Goal: Information Seeking & Learning: Learn about a topic

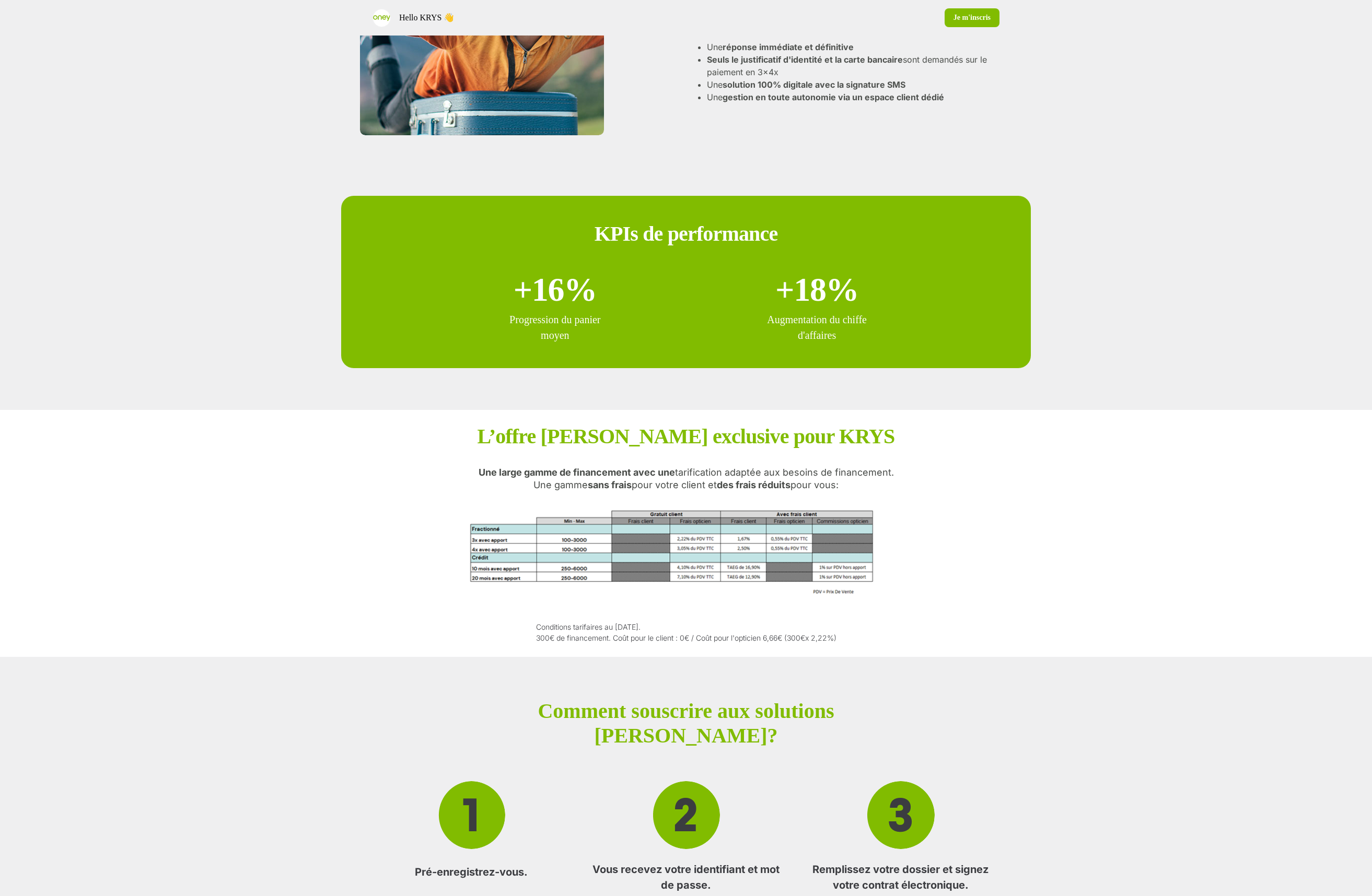
scroll to position [808, 0]
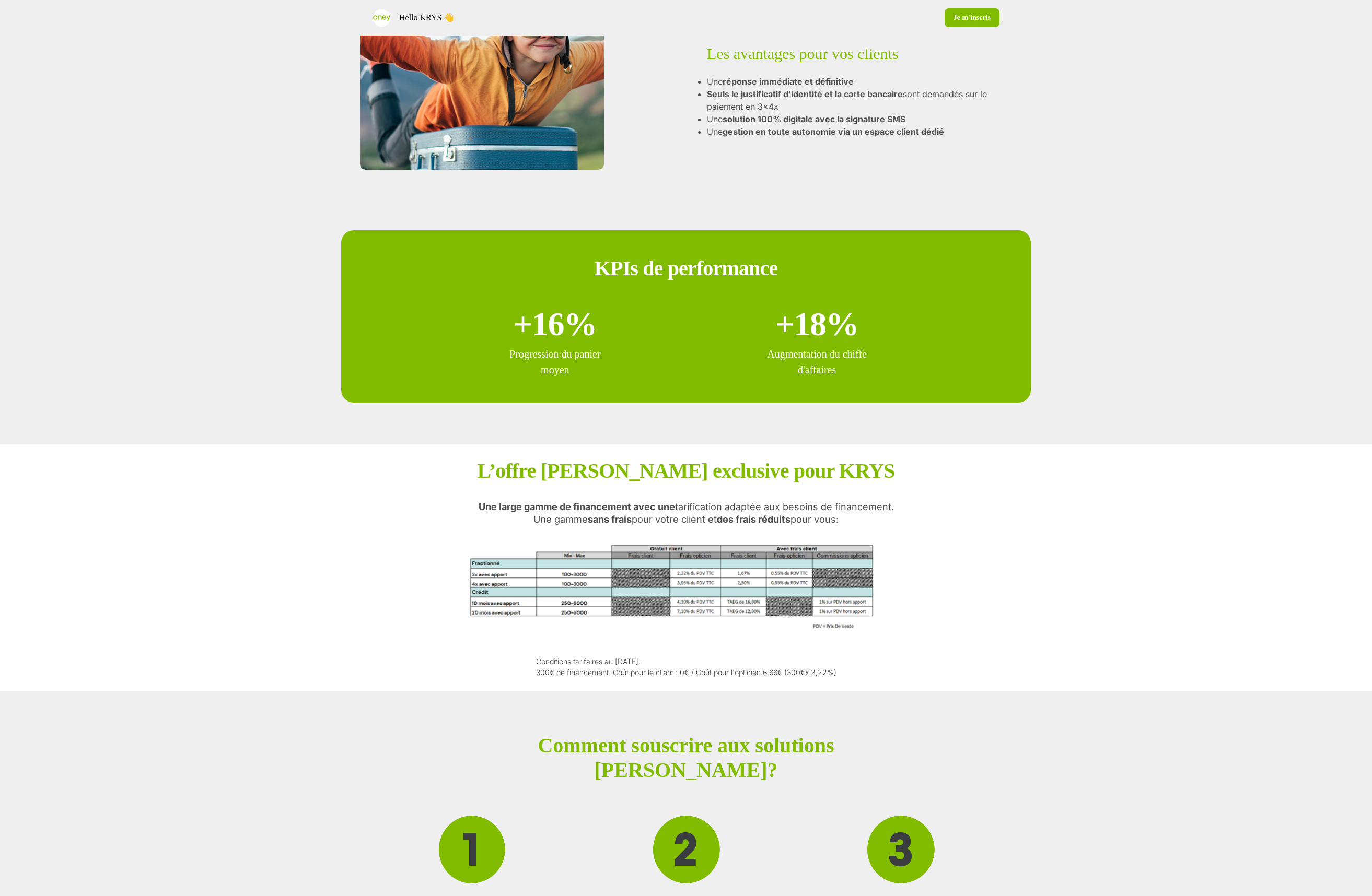
click at [559, 484] on div "L’offre [PERSON_NAME] exclusive pour KRYS Une large gamme de financement avec u…" at bounding box center [687, 568] width 439 height 220
drag, startPoint x: 566, startPoint y: 499, endPoint x: 511, endPoint y: 507, distance: 55.6
click at [562, 499] on div "L’offre [PERSON_NAME] exclusive pour KRYS Une large gamme de financement avec u…" at bounding box center [687, 568] width 439 height 220
drag, startPoint x: 511, startPoint y: 507, endPoint x: 489, endPoint y: 507, distance: 22.0
click at [489, 507] on strong "Une large gamme de financement avec une" at bounding box center [577, 507] width 196 height 11
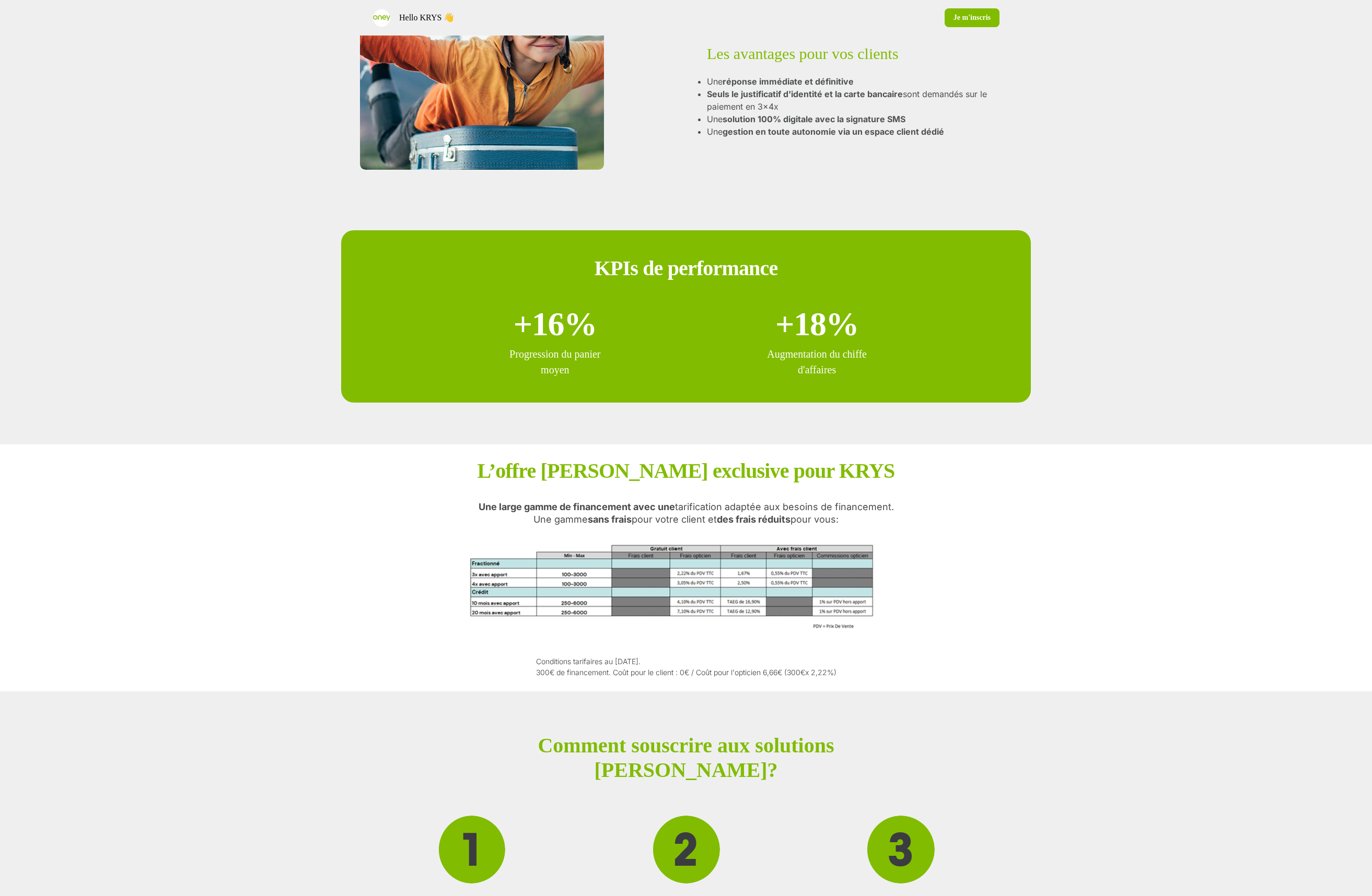
drag, startPoint x: 489, startPoint y: 507, endPoint x: 870, endPoint y: 521, distance: 381.3
click at [870, 521] on p "Une large gamme de financement avec une tarification adaptée aux besoins de fin…" at bounding box center [686, 513] width 415 height 25
click at [869, 522] on p "Une large gamme de financement avec une tarification adaptée aux besoins de fin…" at bounding box center [686, 513] width 415 height 25
drag, startPoint x: 856, startPoint y: 522, endPoint x: 427, endPoint y: 505, distance: 429.3
click at [427, 505] on div "L’offre [PERSON_NAME] exclusive pour KRYS Une large gamme de financement avec u…" at bounding box center [686, 568] width 690 height 247
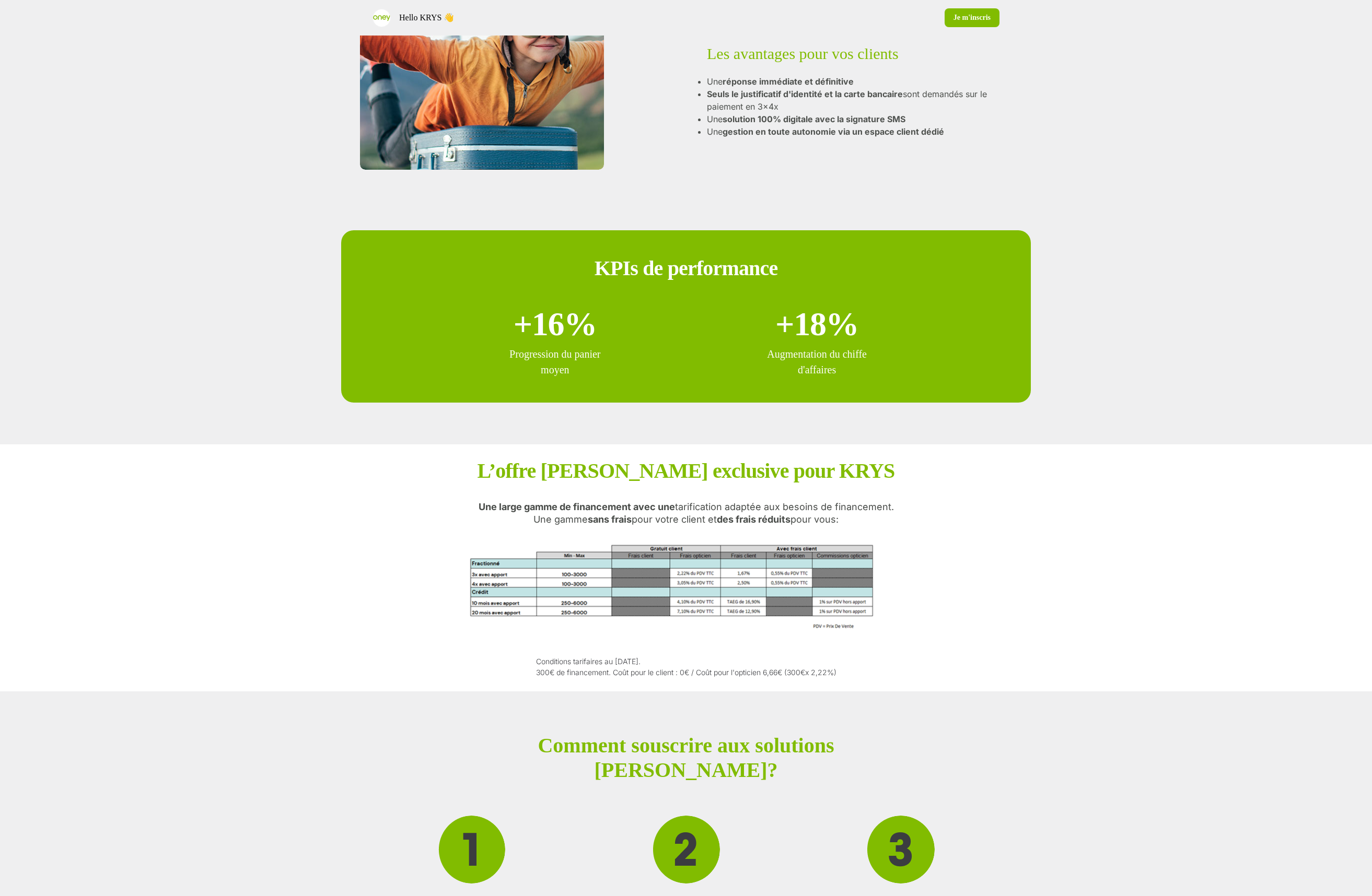
copy p "Une large gamme de financement avec une tarification adaptée aux besoins de fin…"
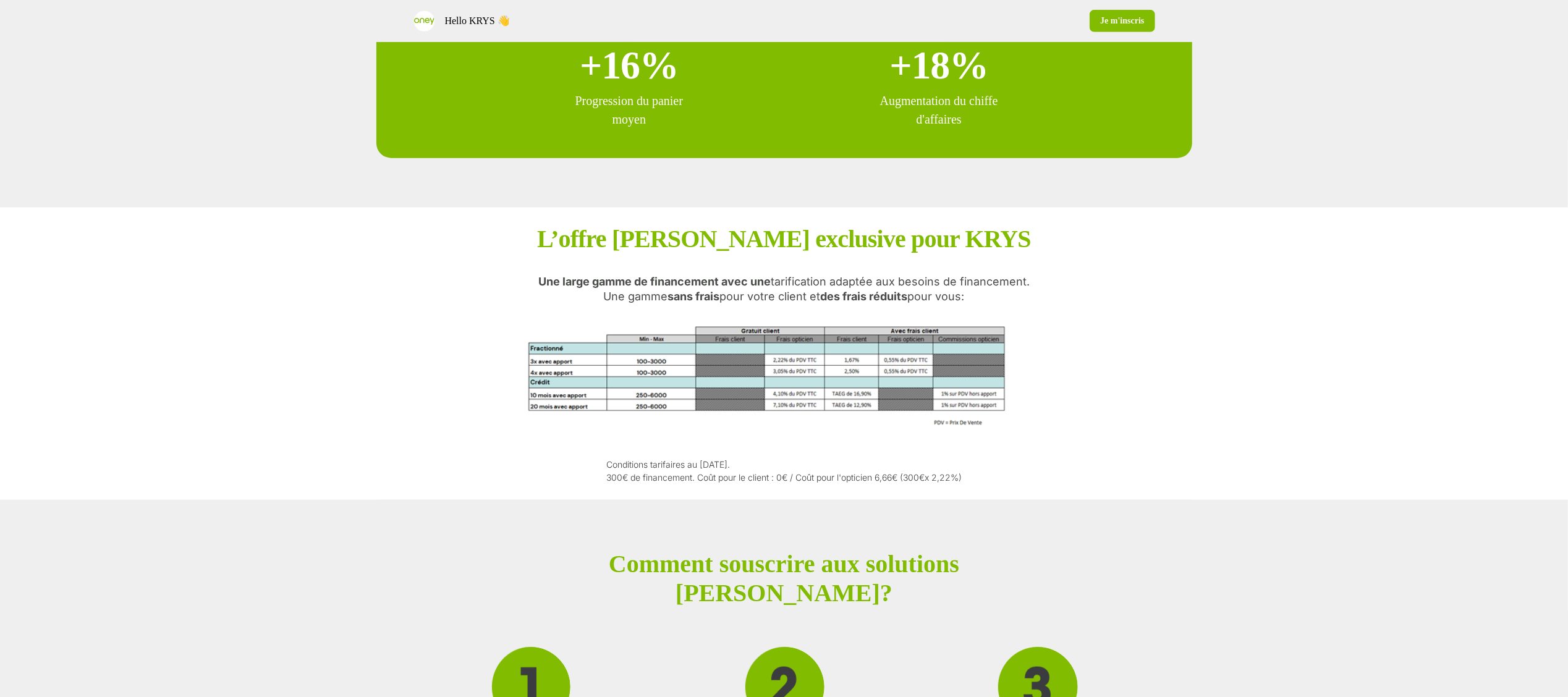
scroll to position [1326, 0]
